Goal: Information Seeking & Learning: Check status

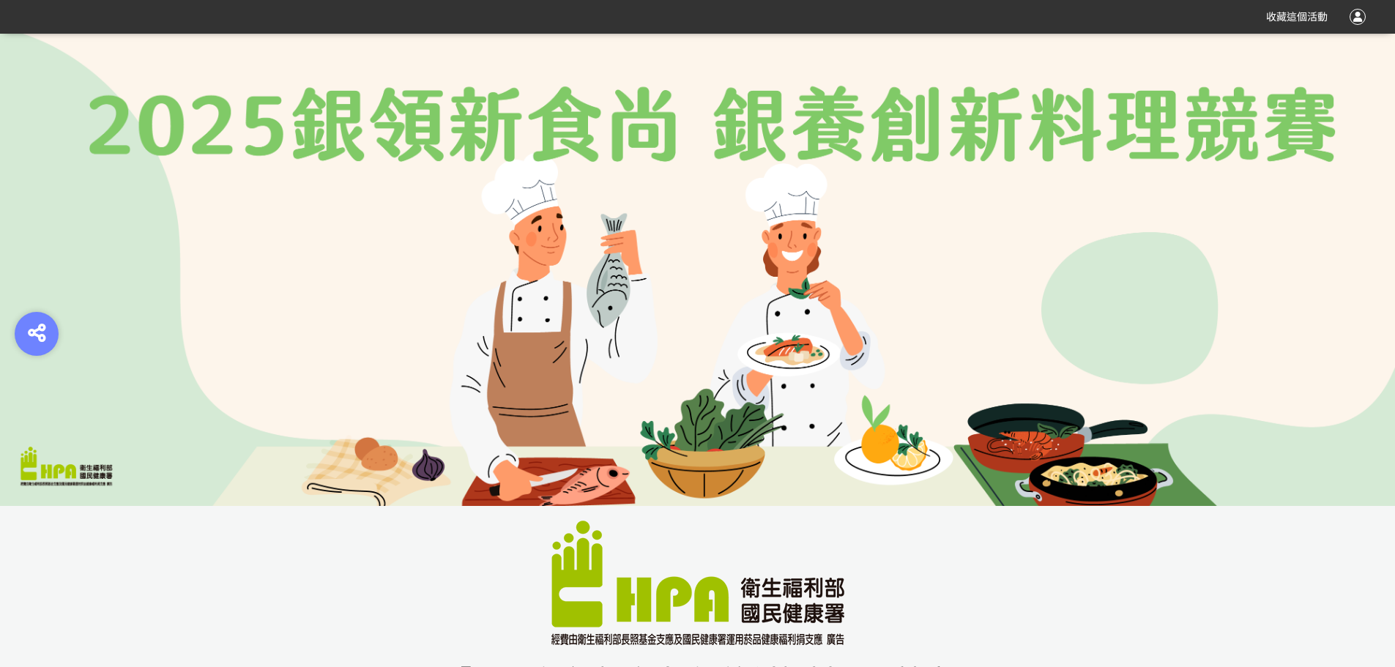
scroll to position [439, 0]
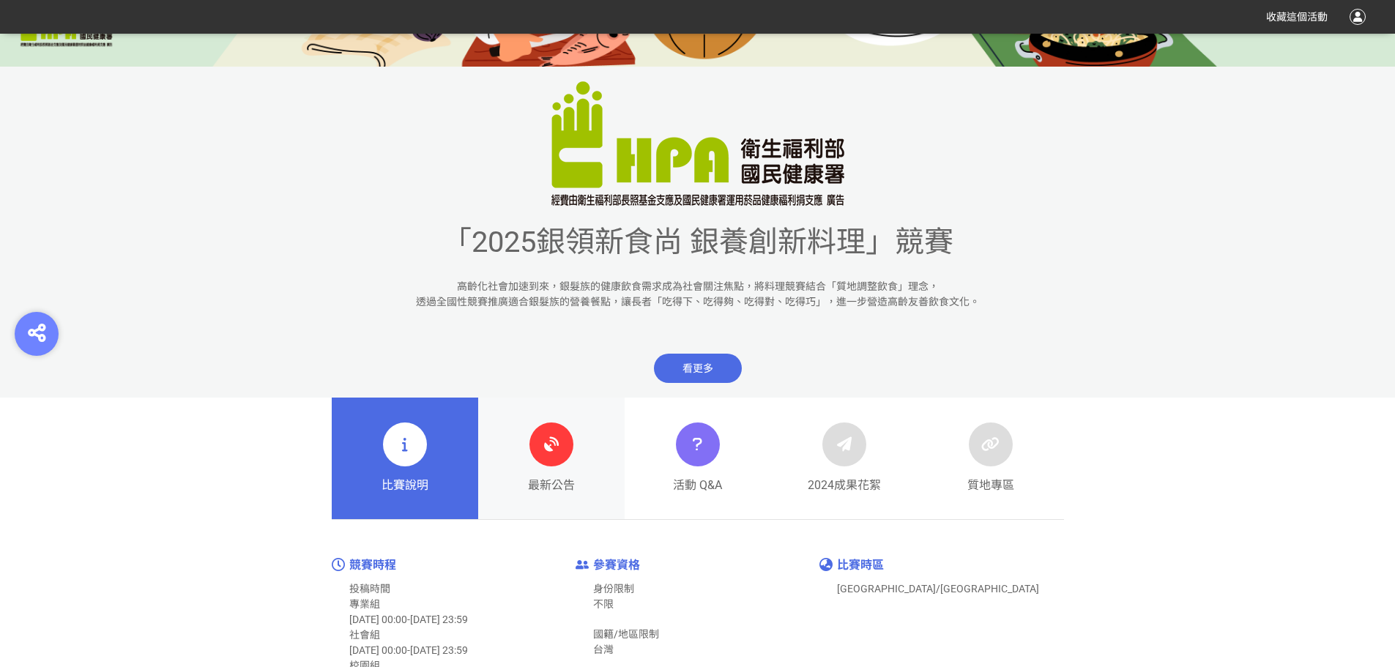
click at [584, 461] on link "最新公告" at bounding box center [551, 459] width 146 height 122
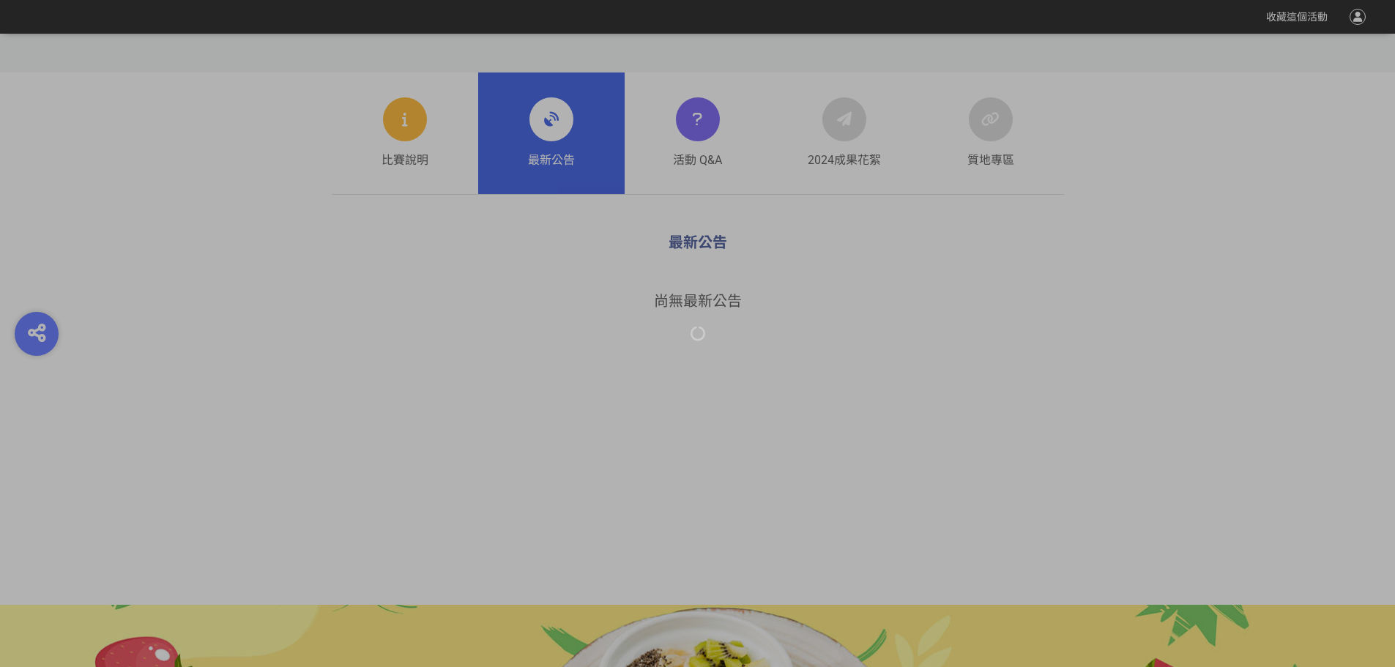
scroll to position [660, 0]
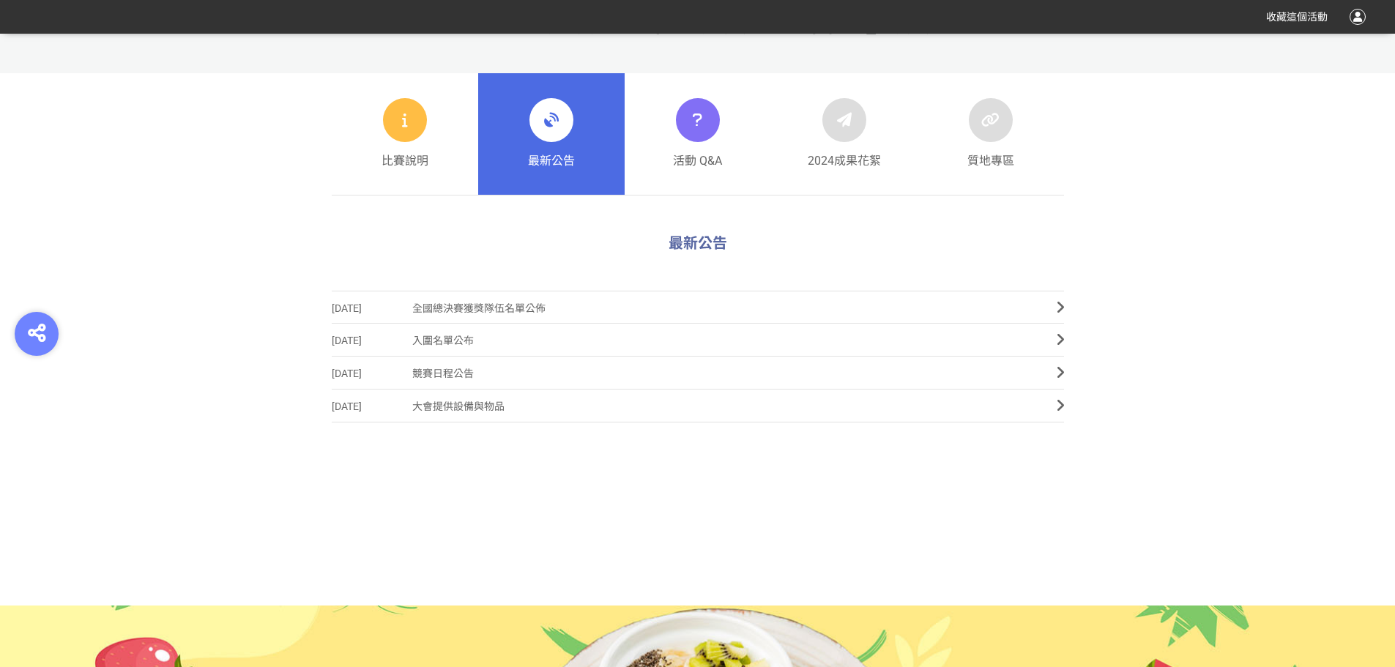
click at [471, 299] on span "全國總決賽獲獎隊伍名單公佈" at bounding box center [723, 308] width 622 height 33
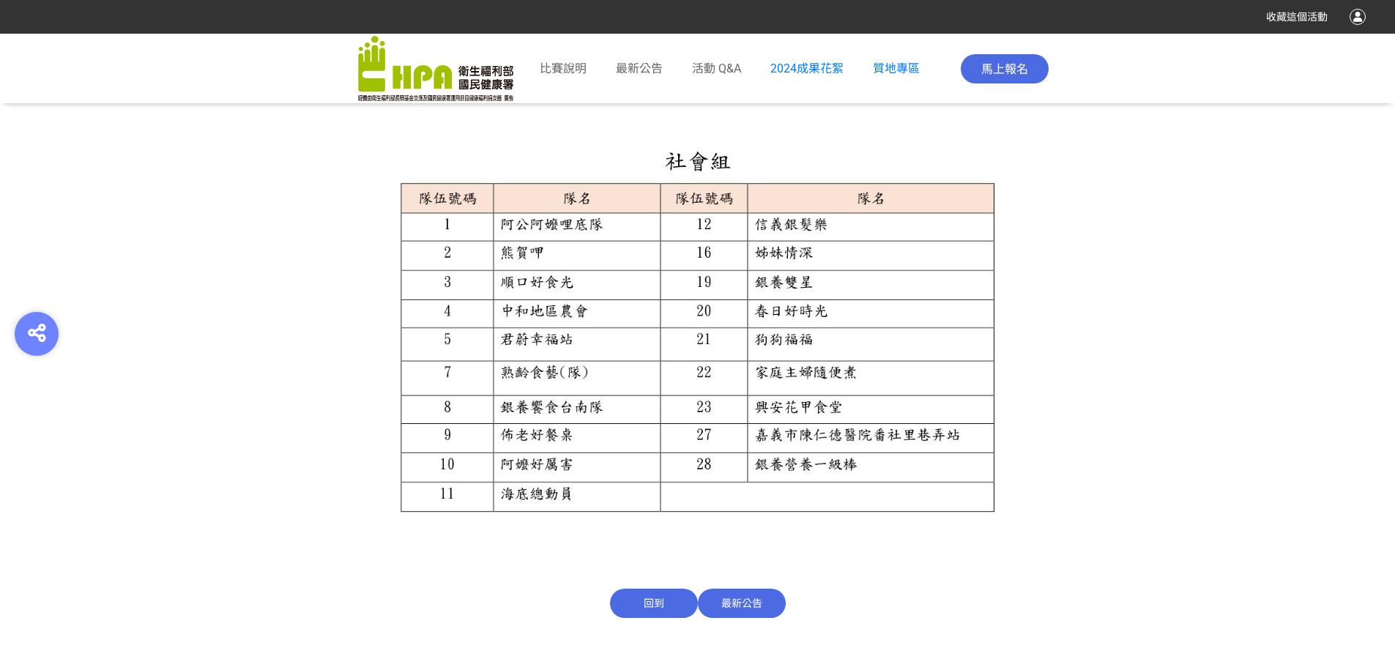
scroll to position [1611, 0]
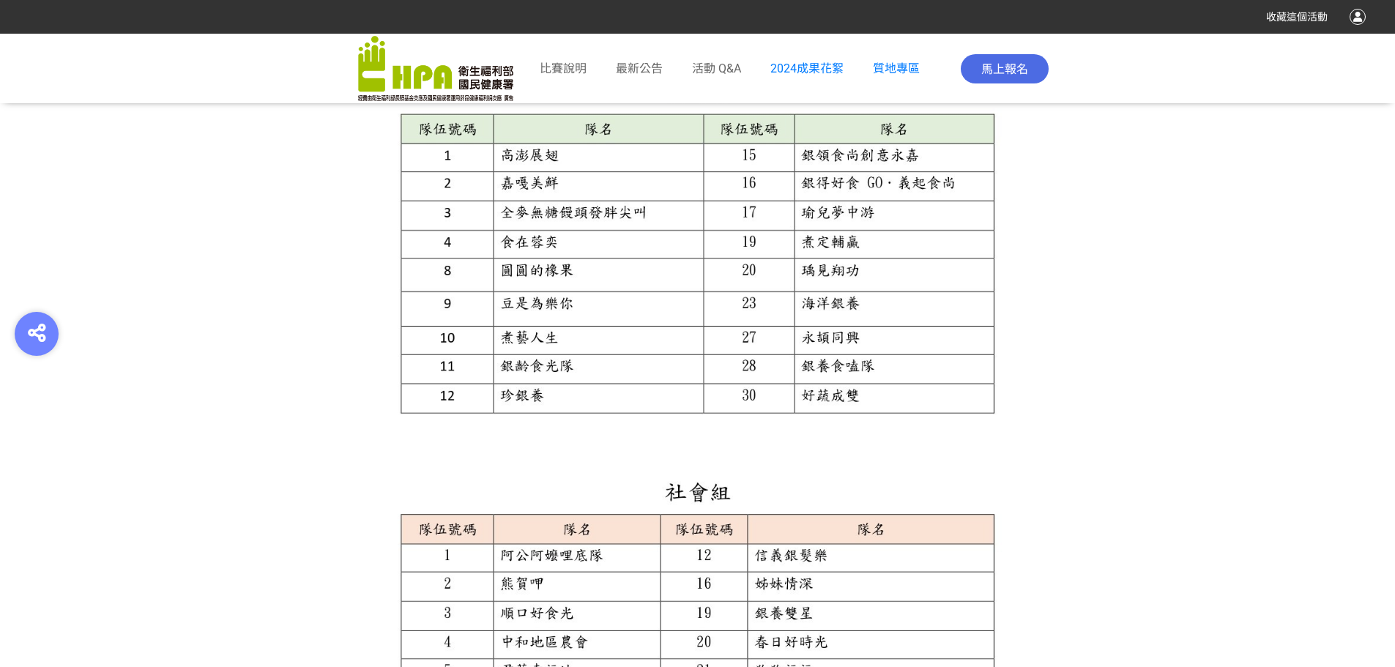
drag, startPoint x: 237, startPoint y: 338, endPoint x: 316, endPoint y: 346, distance: 79.4
click at [237, 338] on section "全國總決賽獲獎隊伍名單公佈 發佈日期 [DATE] 全國總決賽獲獎隊伍名單 獲獎隊伍名單依隊伍號碼順序排列，與最終名次無關 回到 最新公告" at bounding box center [697, 291] width 1395 height 1434
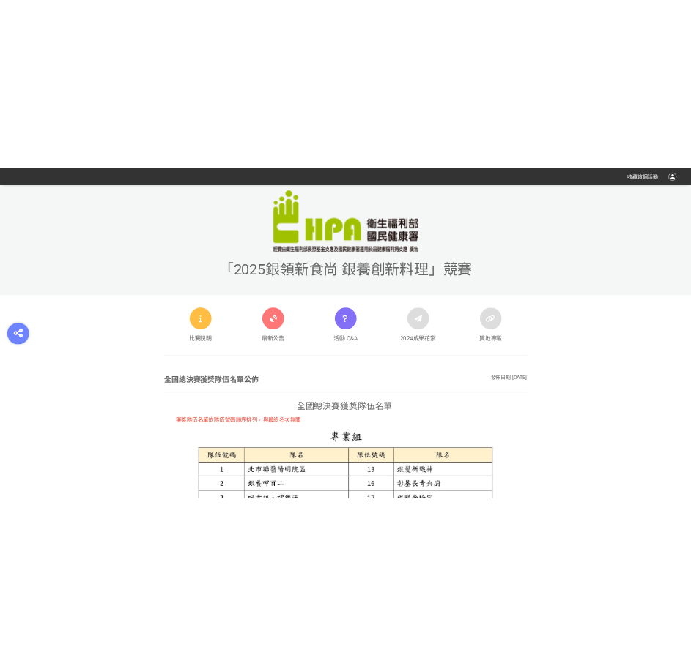
scroll to position [513, 0]
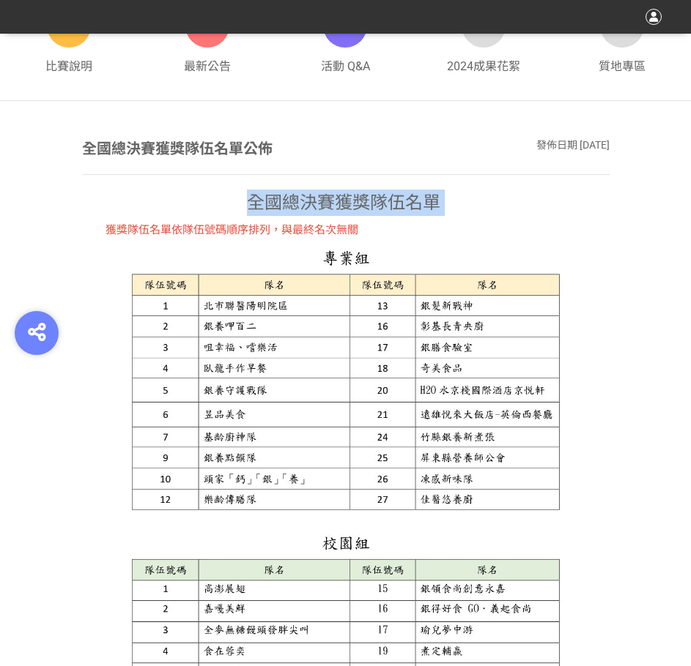
drag, startPoint x: 319, startPoint y: 198, endPoint x: 444, endPoint y: 201, distance: 125.2
click at [444, 201] on p "全國總決賽獲獎隊伍名單" at bounding box center [345, 203] width 527 height 26
copy p "全國總決賽獲獎隊伍名單"
click at [467, 415] on img at bounding box center [345, 381] width 527 height 273
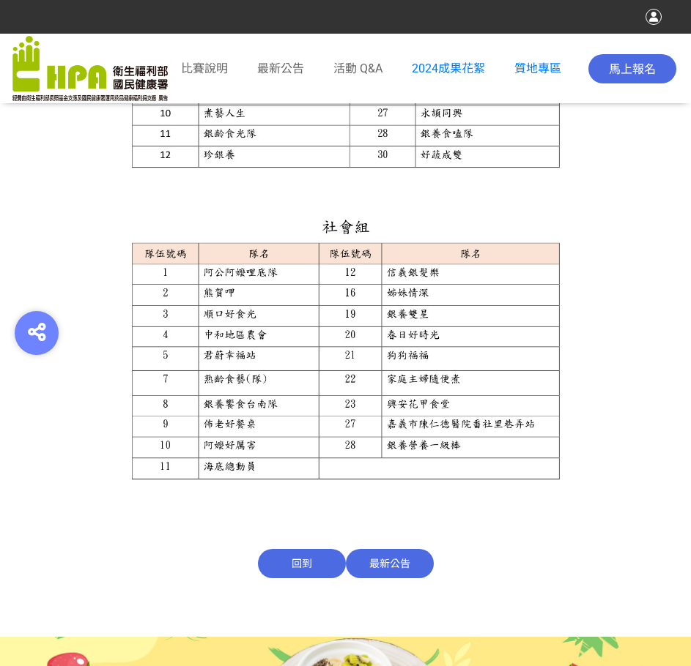
scroll to position [1172, 0]
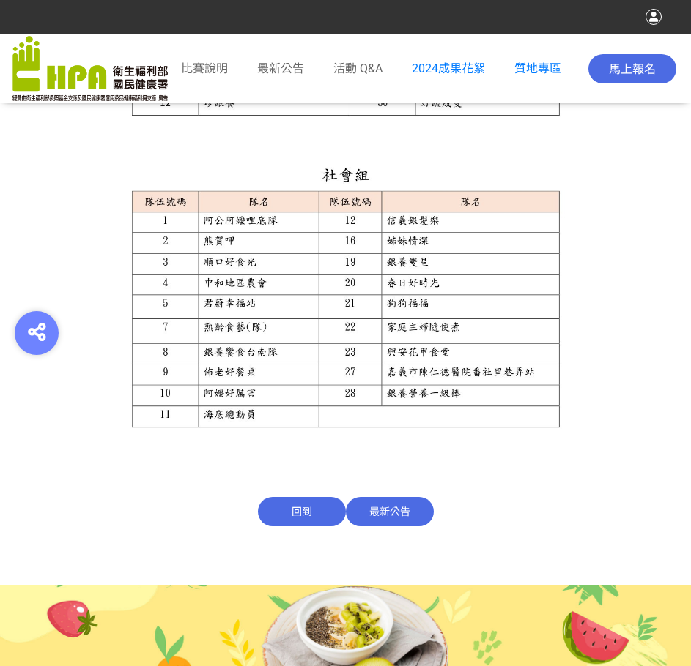
click at [547, 494] on div "全國總決賽獲獎隊伍名單公佈 發佈日期 [DATE] 全國總決賽獲獎隊伍名單 獲獎隊伍名單依隊伍號碼順序排列，與最終名次無關 回到 最新公告" at bounding box center [345, 3] width 527 height 1049
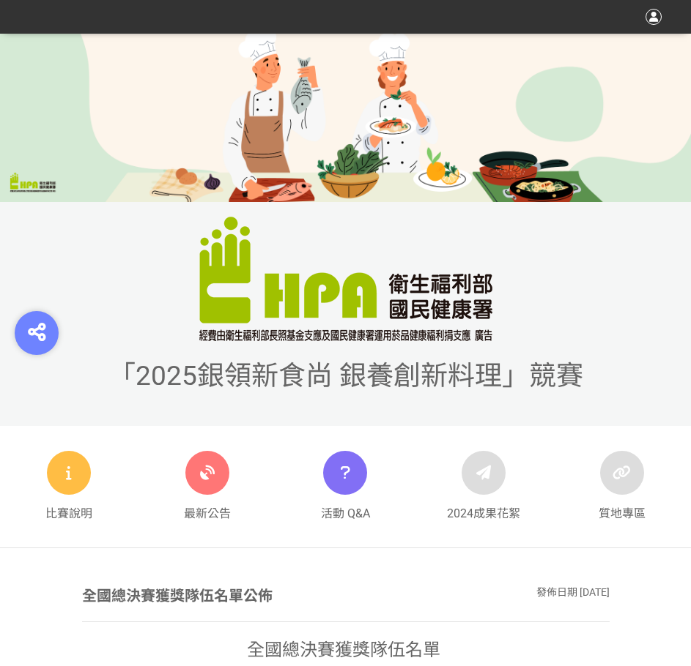
scroll to position [0, 0]
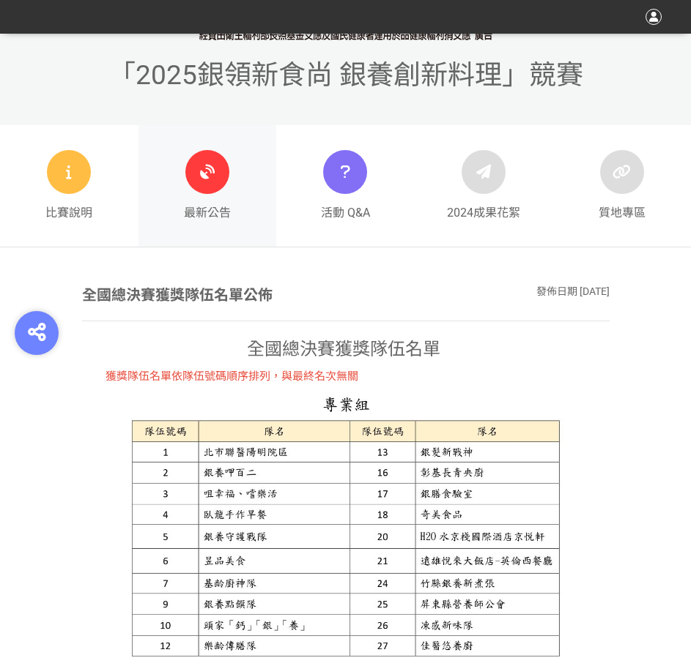
click at [233, 204] on link "最新公告" at bounding box center [207, 186] width 138 height 122
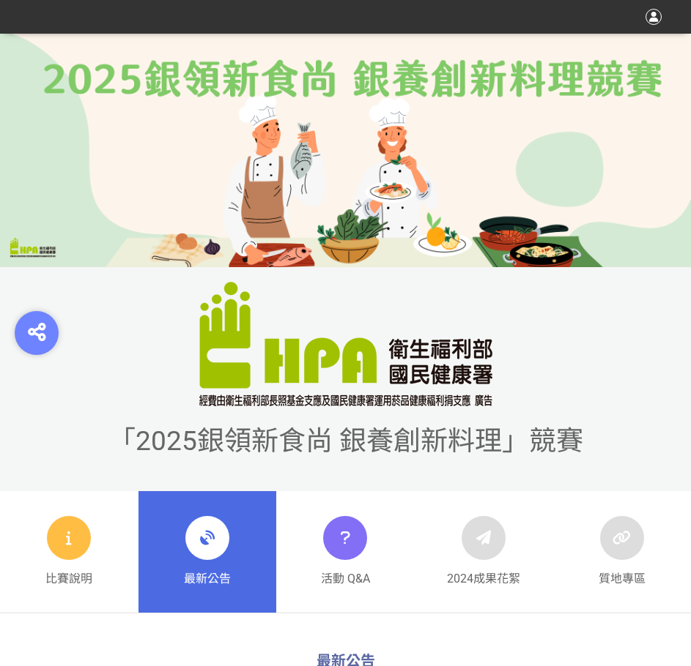
scroll to position [366, 0]
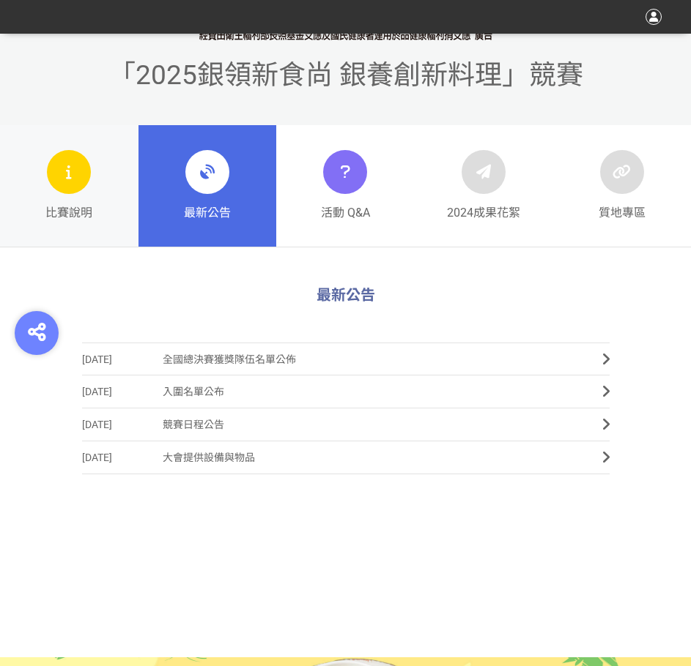
click at [79, 198] on div "比賽說明" at bounding box center [68, 186] width 47 height 72
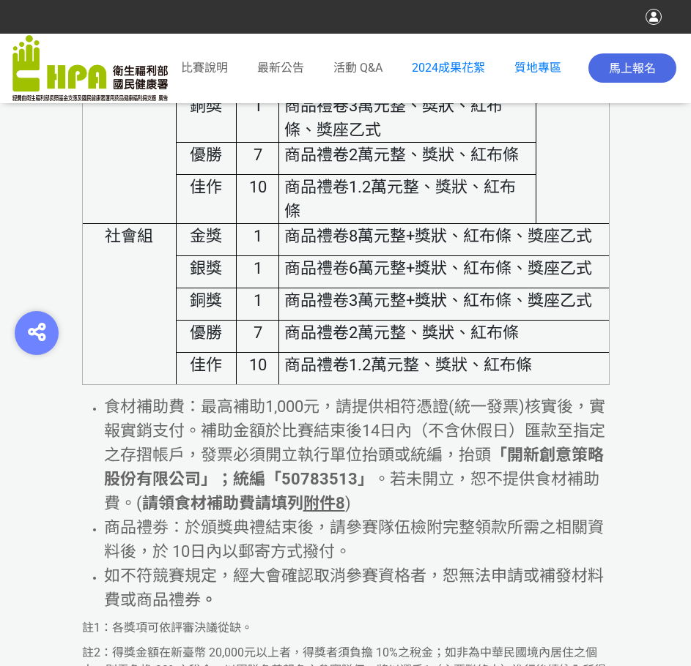
scroll to position [6517, 0]
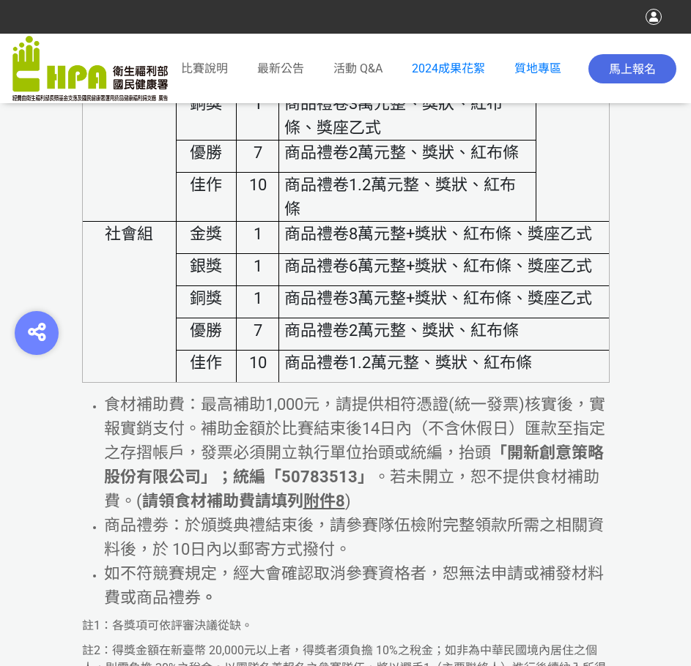
click at [286, 340] on span "商品禮卷2萬元整、獎狀、紅布條" at bounding box center [401, 330] width 234 height 18
drag, startPoint x: 264, startPoint y: 378, endPoint x: 250, endPoint y: 377, distance: 13.9
click at [250, 343] on p "7" at bounding box center [257, 331] width 31 height 24
click at [261, 372] on span "10" at bounding box center [258, 363] width 18 height 18
drag, startPoint x: 248, startPoint y: 412, endPoint x: 261, endPoint y: 416, distance: 13.2
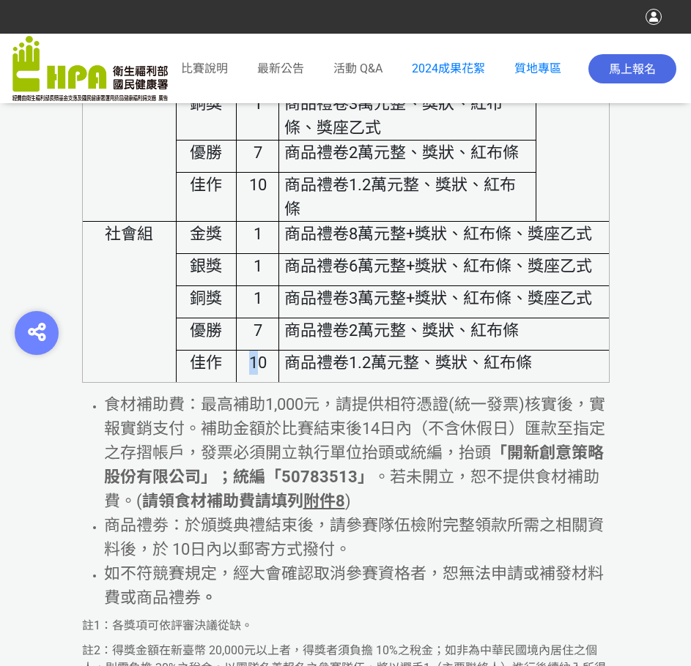
click at [261, 372] on span "10" at bounding box center [258, 363] width 18 height 18
click at [273, 375] on p "10" at bounding box center [257, 363] width 31 height 24
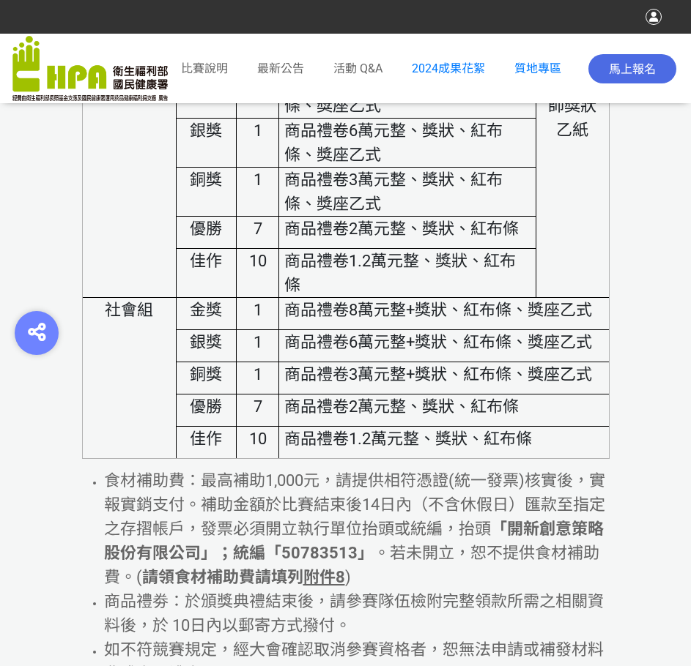
scroll to position [6663, 0]
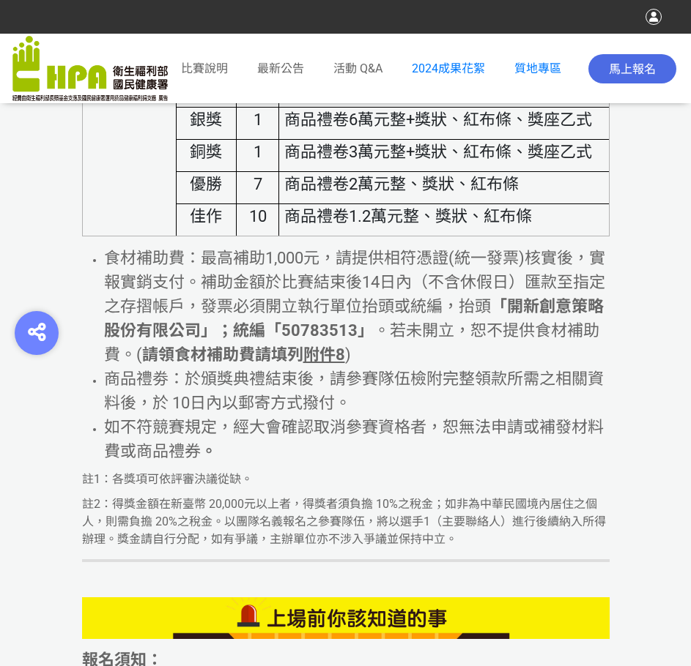
drag, startPoint x: 340, startPoint y: 425, endPoint x: 358, endPoint y: 433, distance: 19.6
click at [344, 412] on span "商品禮劵：於頒獎典禮結束後，請參賽隊伍檢附完整領款所需之相關資料後，於 10日內以郵寄方式撥付。" at bounding box center [353, 391] width 499 height 42
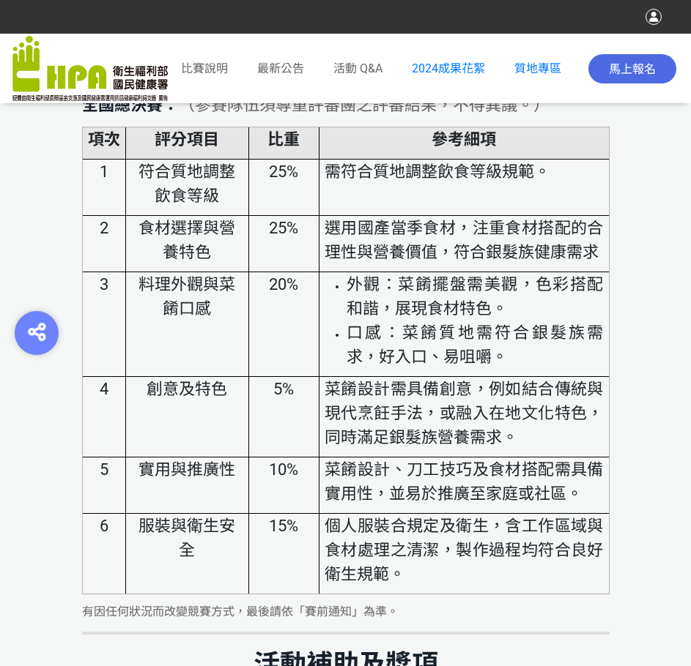
scroll to position [5345, 0]
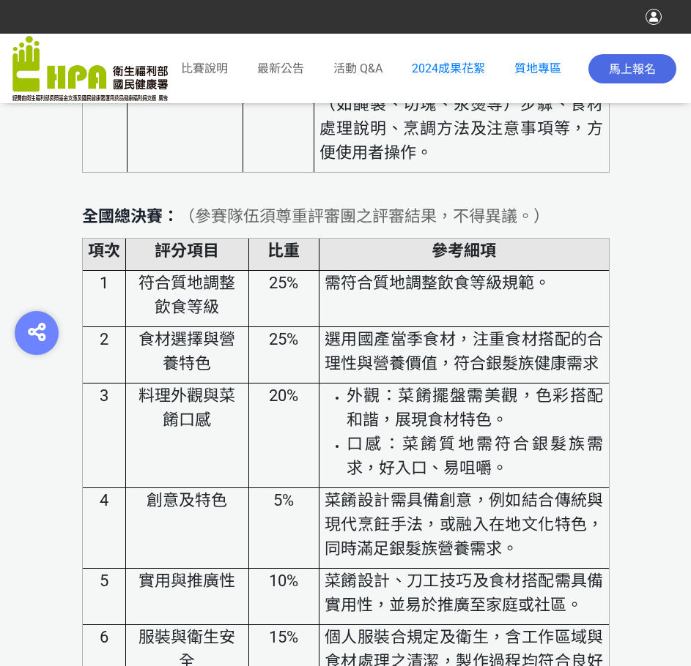
click at [294, 54] on div "最新公告" at bounding box center [280, 69] width 47 height 62
click at [286, 78] on div "最新公告" at bounding box center [280, 69] width 47 height 62
click at [287, 69] on span "最新公告" at bounding box center [280, 69] width 47 height 14
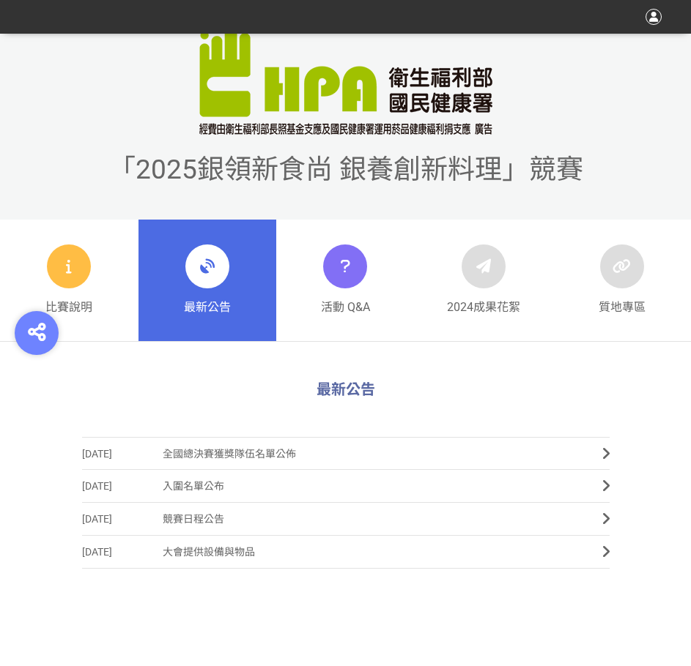
scroll to position [366, 0]
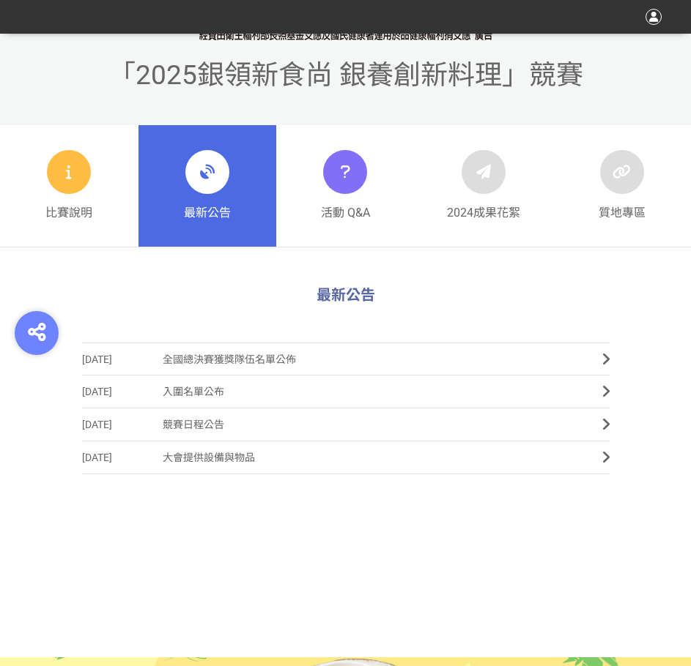
click at [196, 390] on span "入圍名單公布" at bounding box center [371, 392] width 417 height 33
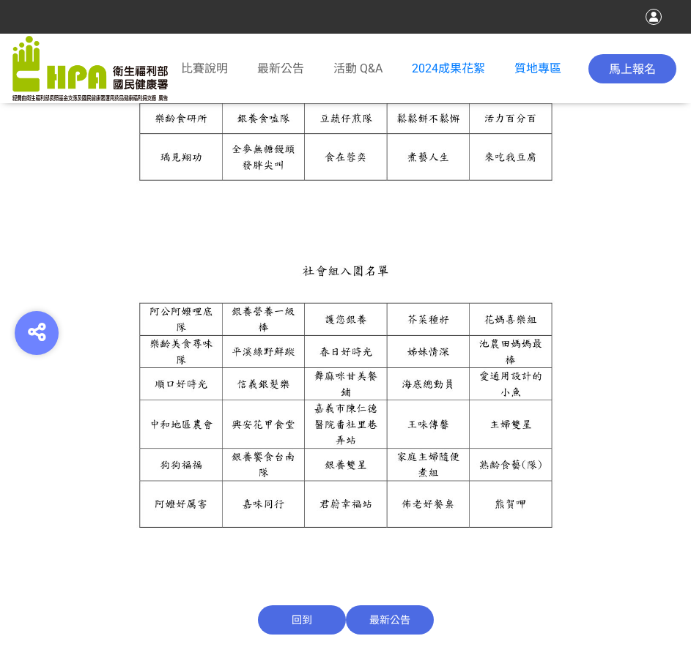
scroll to position [1095, 0]
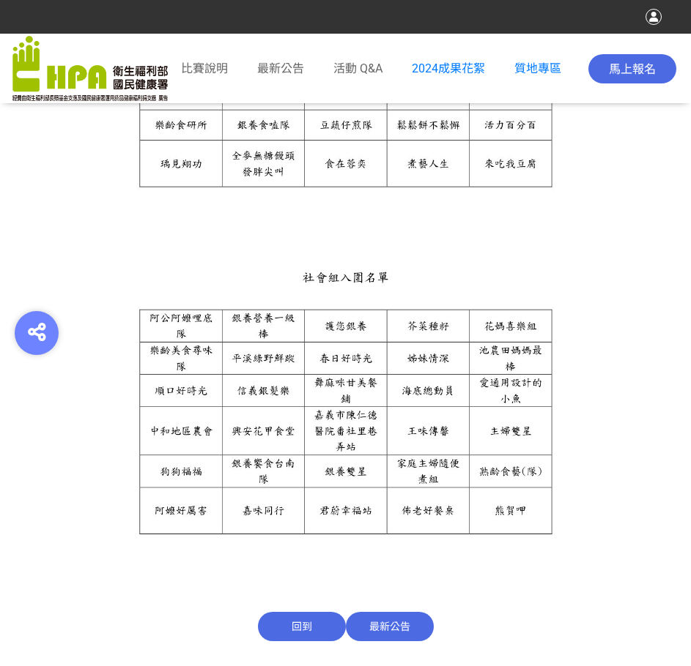
click at [182, 510] on img at bounding box center [345, 404] width 527 height 310
click at [168, 239] on p at bounding box center [345, 232] width 527 height 15
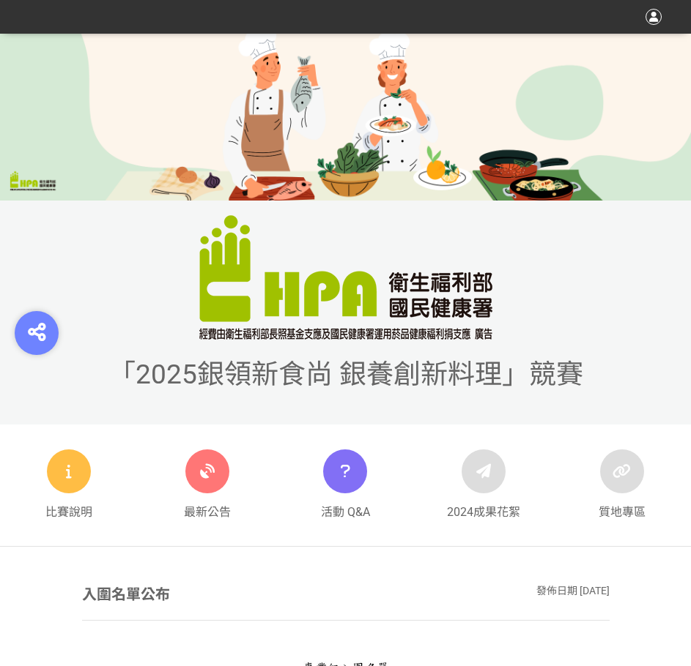
scroll to position [0, 0]
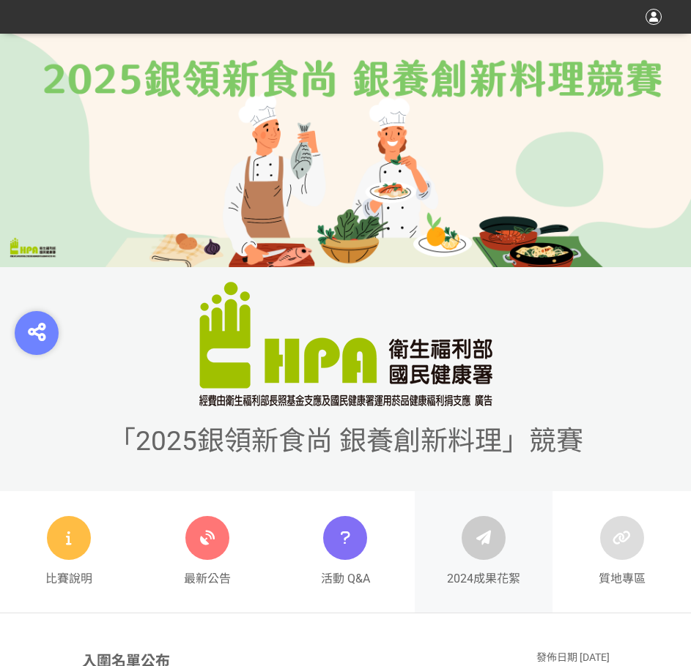
click at [493, 543] on icon at bounding box center [483, 538] width 26 height 26
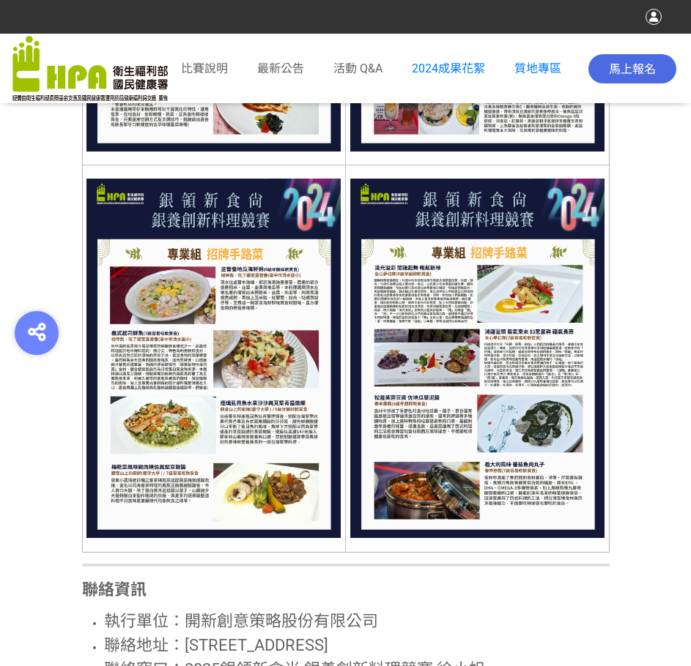
scroll to position [3808, 0]
